Goal: Task Accomplishment & Management: Manage account settings

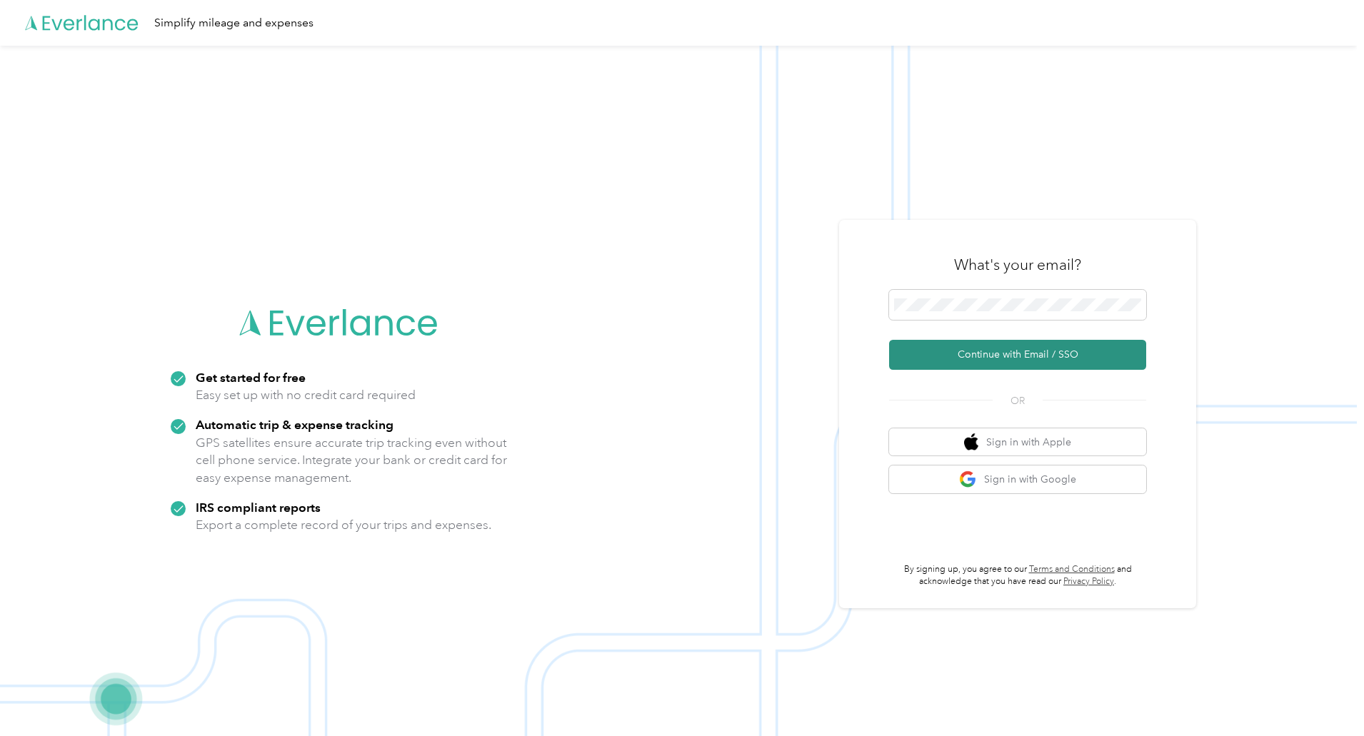
click at [1058, 357] on button "Continue with Email / SSO" at bounding box center [1017, 355] width 257 height 30
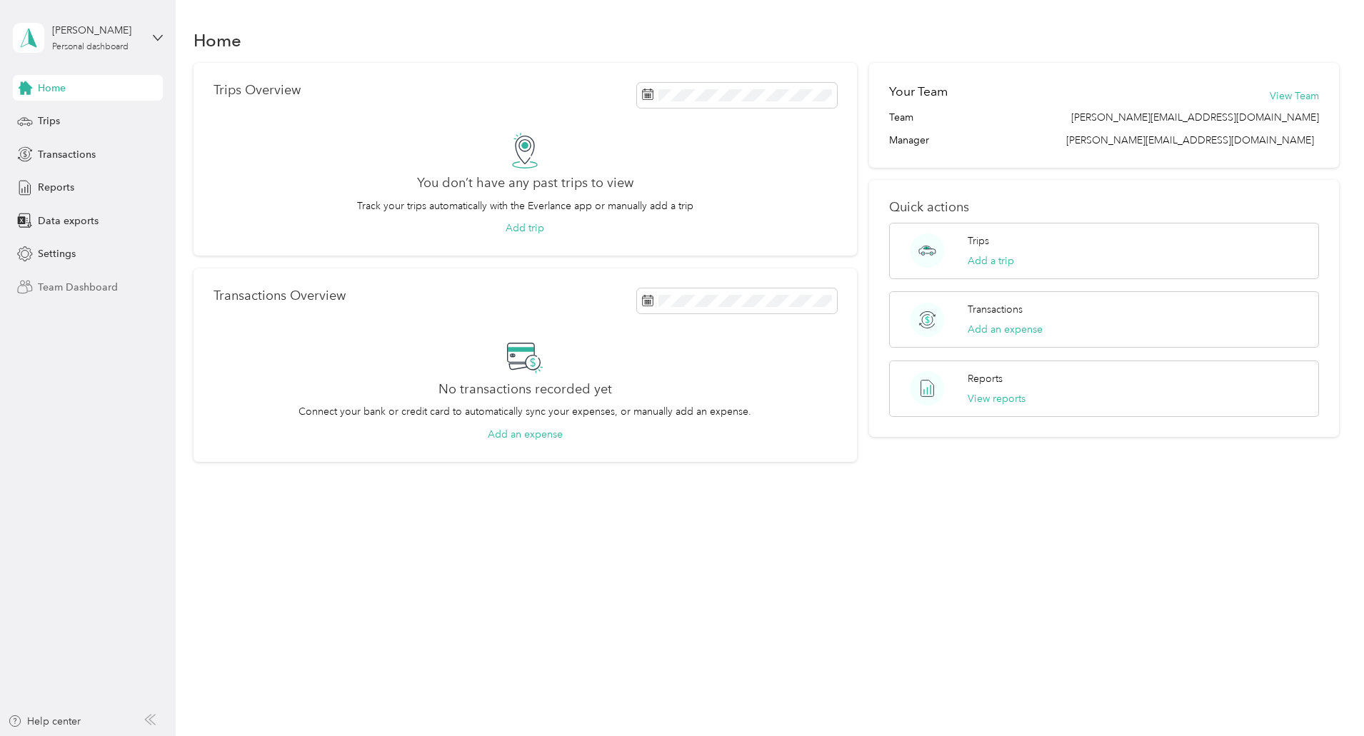
click at [91, 290] on span "Team Dashboard" at bounding box center [78, 287] width 80 height 15
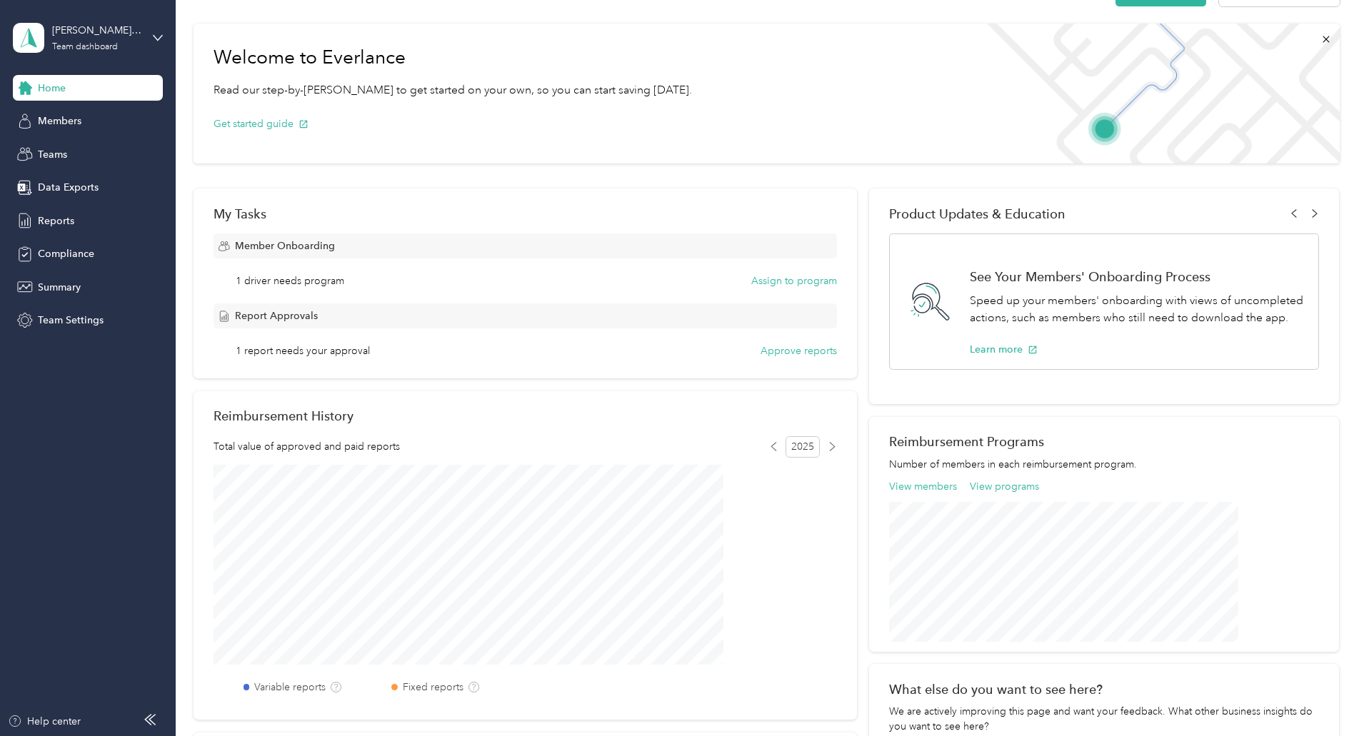
scroll to position [71, 0]
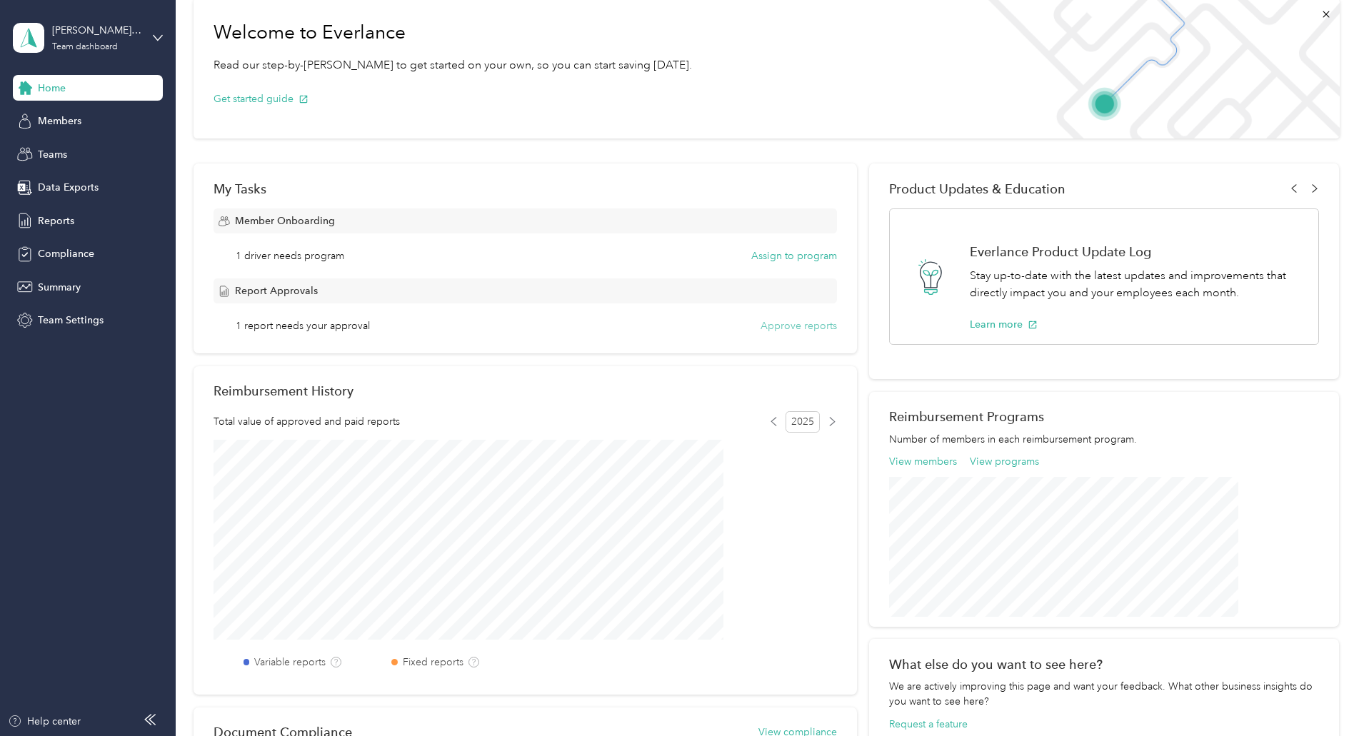
click at [770, 328] on button "Approve reports" at bounding box center [799, 326] width 76 height 15
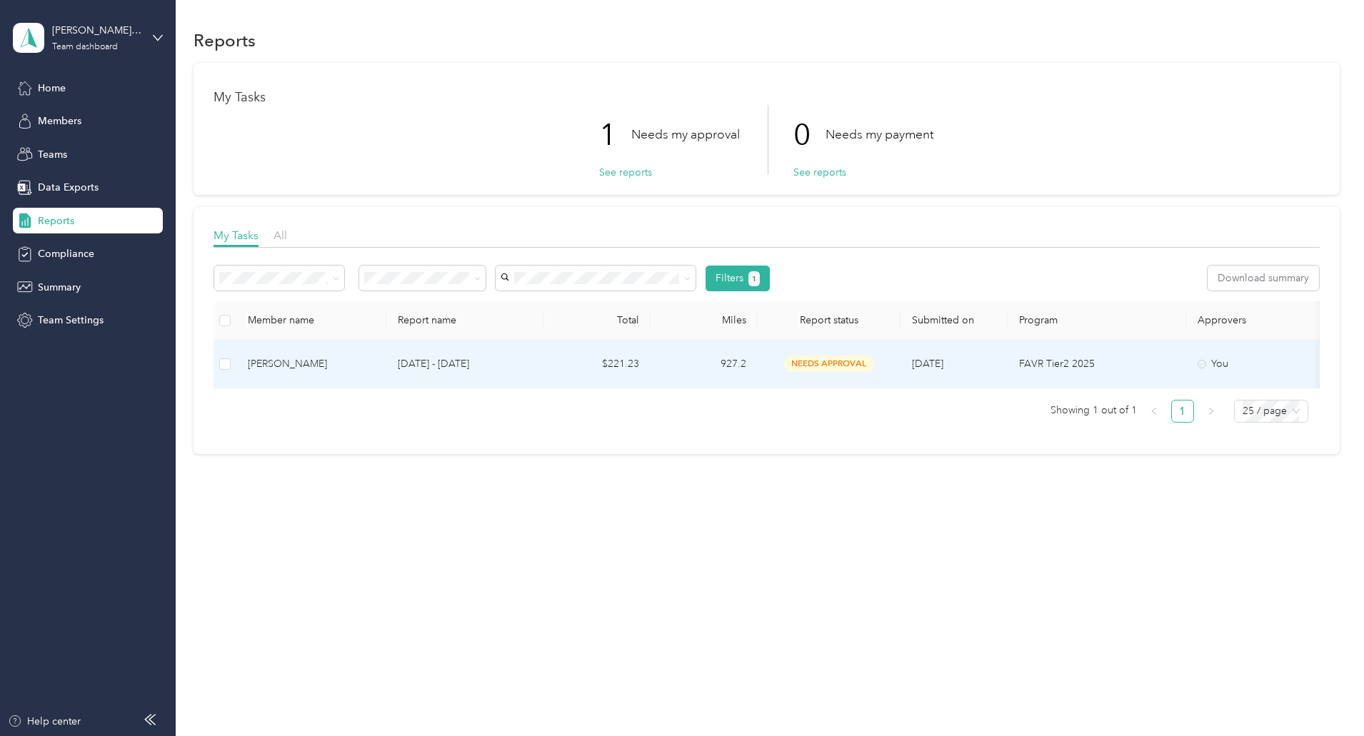
click at [375, 369] on div "[PERSON_NAME]" at bounding box center [311, 364] width 127 height 16
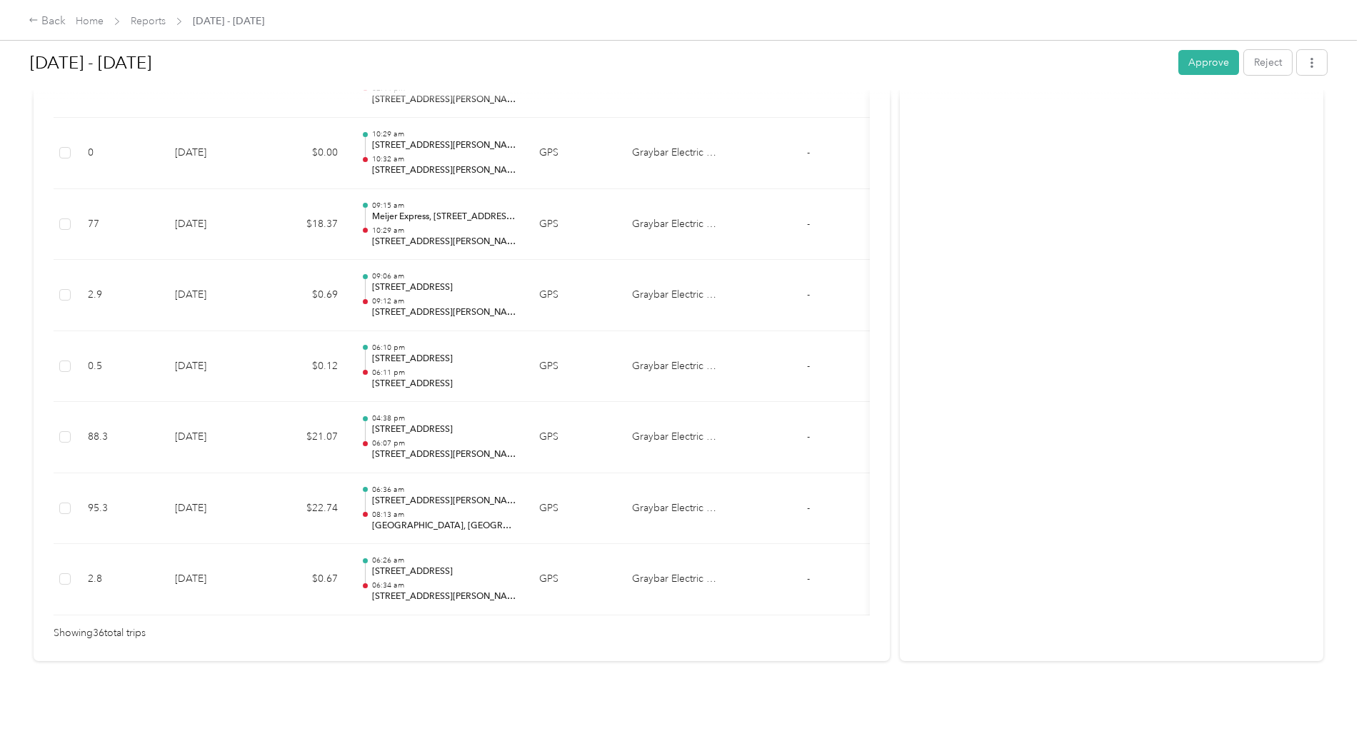
scroll to position [2480, 0]
click at [1179, 71] on button "Approve" at bounding box center [1209, 62] width 61 height 25
